Goal: Task Accomplishment & Management: Use online tool/utility

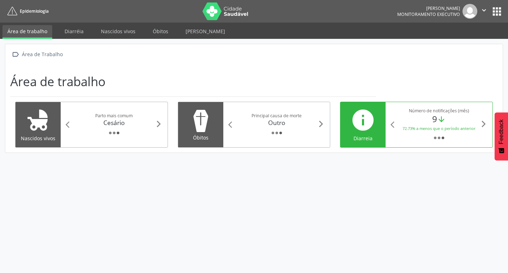
click at [359, 126] on icon "info" at bounding box center [362, 119] width 25 height 25
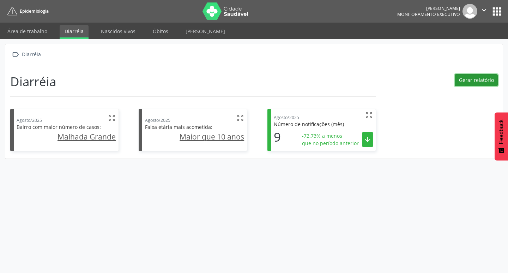
click at [468, 79] on button "Gerar relatório" at bounding box center [476, 80] width 43 height 12
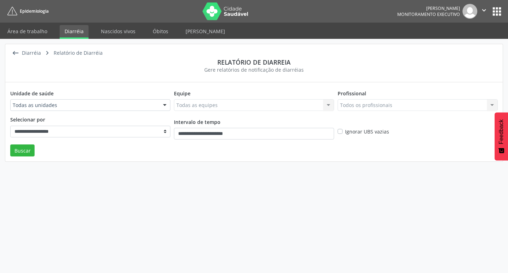
click at [345, 131] on label "Ignorar UBS vazias" at bounding box center [367, 131] width 44 height 7
click at [225, 131] on input "**********" at bounding box center [254, 134] width 160 height 12
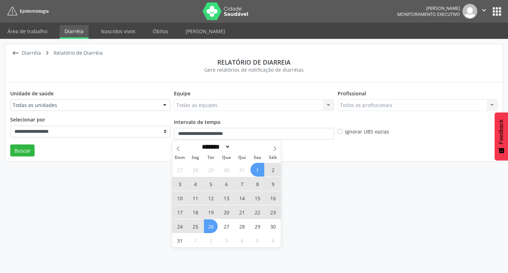
click at [180, 210] on span "17" at bounding box center [180, 212] width 14 height 14
type input "**********"
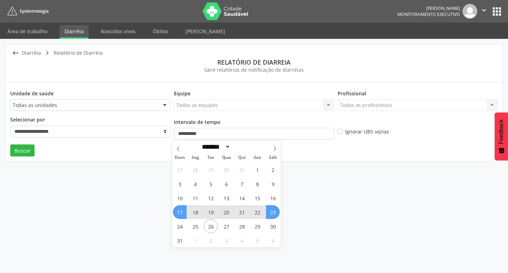
click at [268, 213] on span "23" at bounding box center [273, 212] width 14 height 14
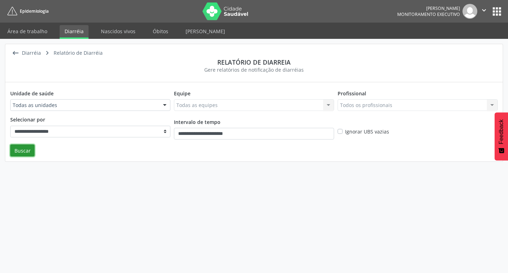
click at [17, 149] on button "Buscar" at bounding box center [22, 150] width 24 height 12
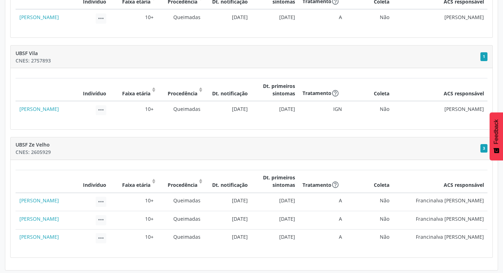
scroll to position [461, 0]
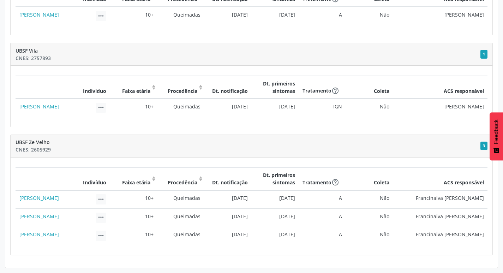
click at [45, 176] on th "Indivíduo (Click to clear sorting)" at bounding box center [63, 178] width 94 height 23
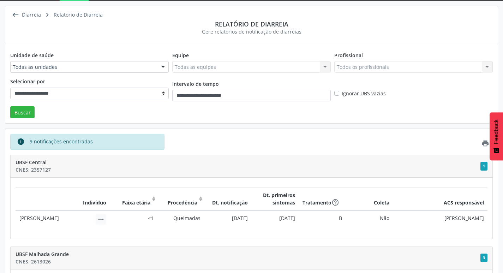
scroll to position [0, 0]
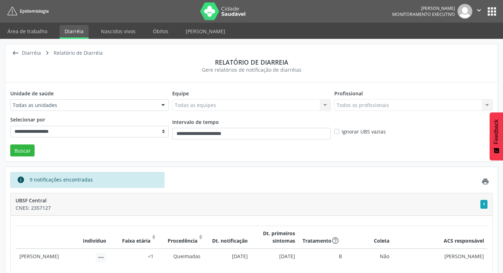
click at [491, 11] on button "apps" at bounding box center [492, 11] width 12 height 12
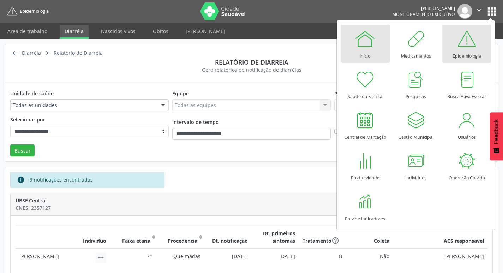
click at [367, 44] on div at bounding box center [364, 38] width 21 height 21
